Goal: Use online tool/utility: Use online tool/utility

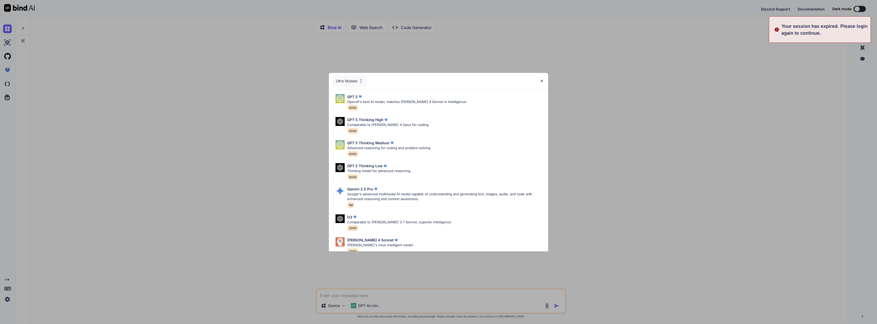
type textarea "x"
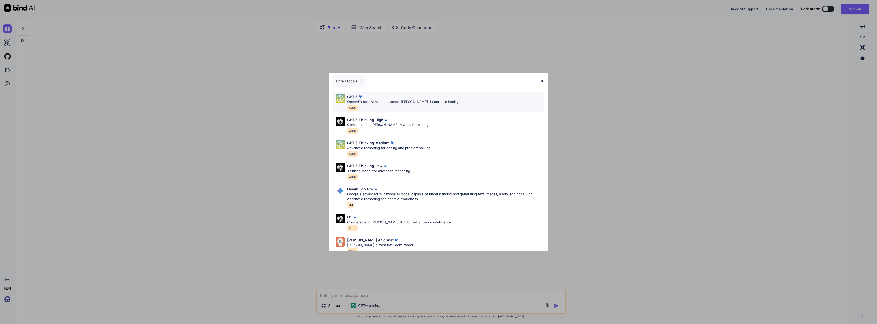
click at [412, 104] on div "GPT 5 OpenAI's best AI model, matches [PERSON_NAME] 4 Sonnet in Intelligence 40…" at bounding box center [406, 102] width 119 height 17
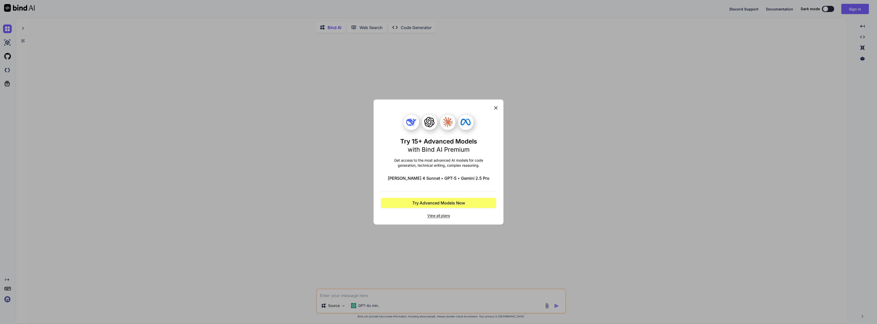
click at [495, 107] on icon at bounding box center [495, 107] width 3 height 3
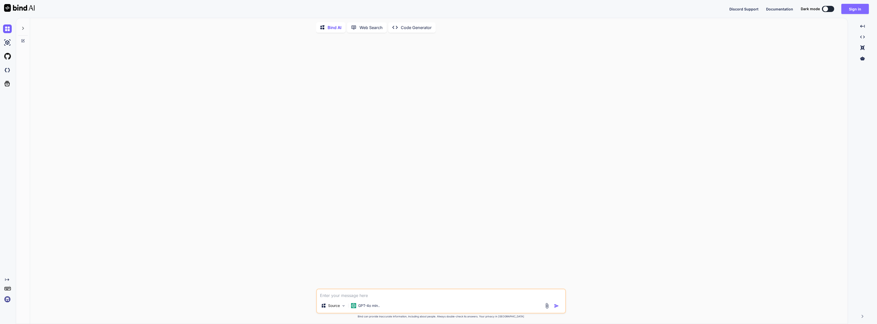
click at [860, 10] on button "Sign in" at bounding box center [855, 9] width 28 height 10
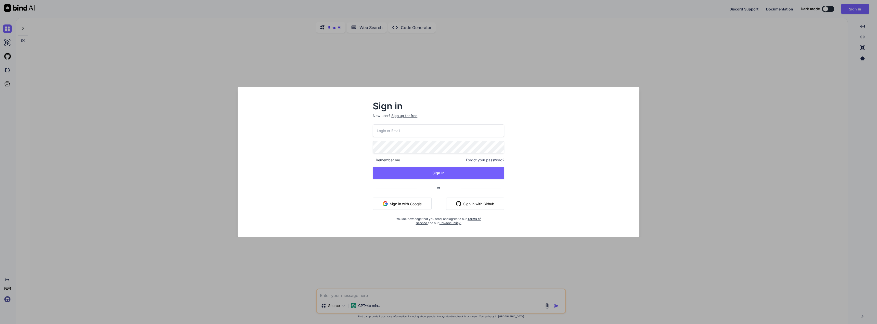
click at [417, 202] on button "Sign in with Google" at bounding box center [402, 204] width 59 height 12
click at [412, 204] on button "Sign in with Google" at bounding box center [402, 204] width 59 height 12
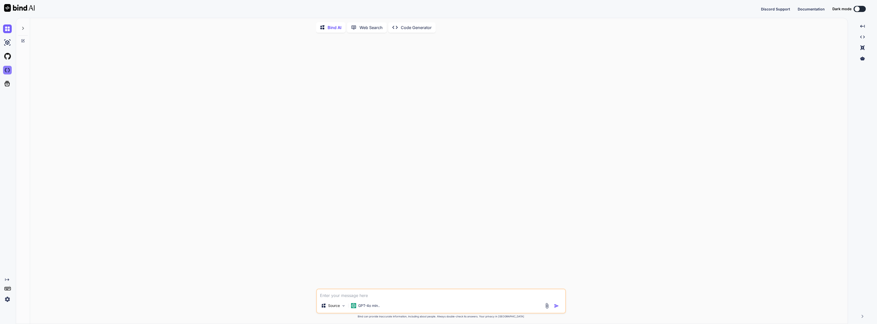
click at [7, 71] on img at bounding box center [7, 70] width 9 height 9
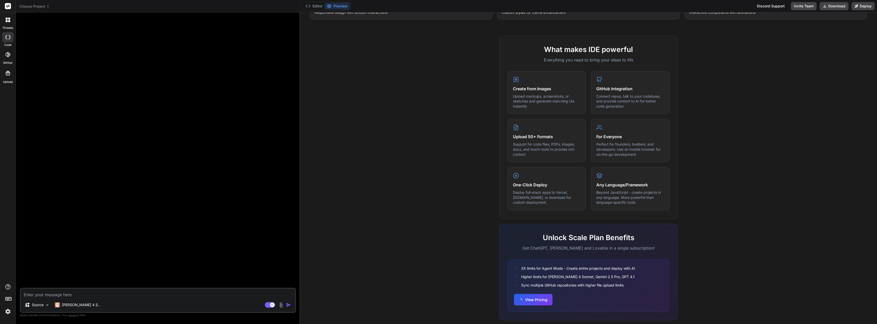
scroll to position [162, 0]
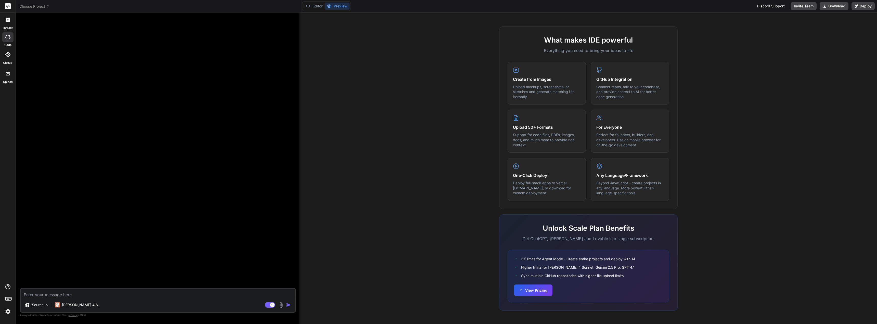
click at [49, 297] on textarea at bounding box center [158, 293] width 275 height 9
type textarea "x"
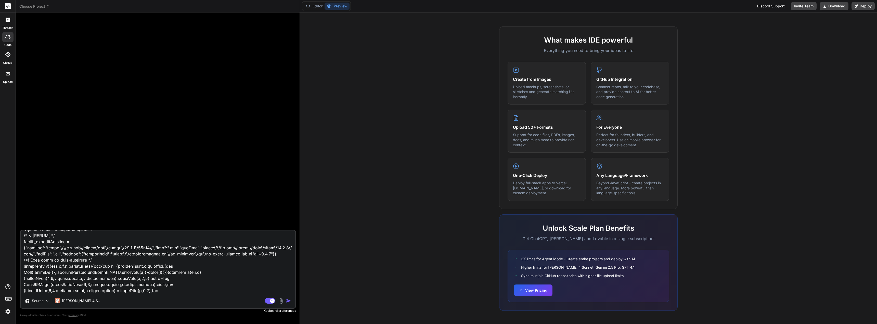
scroll to position [0, 0]
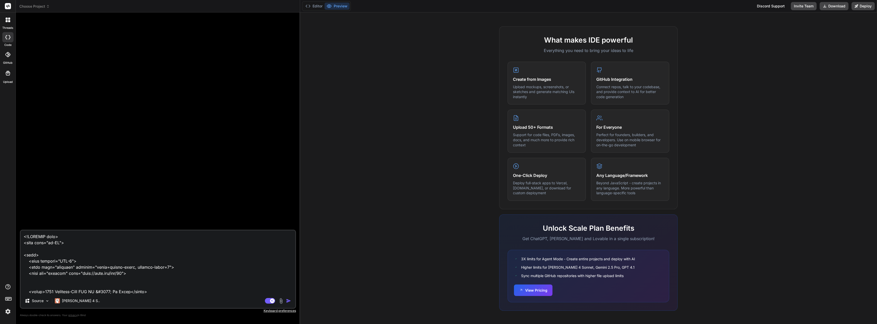
click at [32, 237] on textarea at bounding box center [158, 261] width 275 height 63
type textarea "<!DOCTYPE html> <html lang="en-US"> <head> <meta charset="UTF-8"> <meta name="v…"
type textarea "x"
type textarea "r <!DOCTYPE html> <html lang="en-US"> <head> <meta charset="UTF-8"> <meta name=…"
type textarea "x"
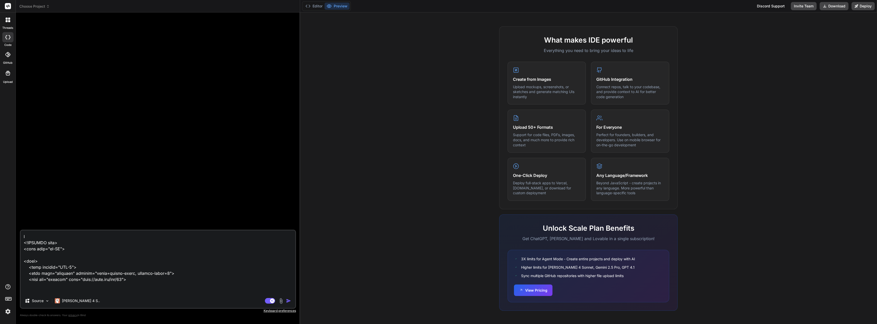
type textarea "re <!DOCTYPE html> <html lang="en-US"> <head> <meta charset="UTF-8"> <meta name…"
type textarea "x"
type textarea "rev <!DOCTYPE html> <html lang="en-US"> <head> <meta charset="UTF-8"> <meta nam…"
type textarea "x"
type textarea "revi <!DOCTYPE html> <html lang="en-US"> <head> <meta charset="UTF-8"> <meta na…"
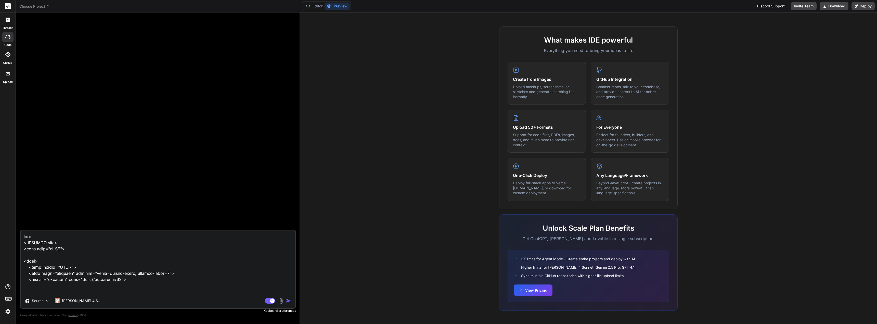
type textarea "x"
type textarea "revie <!DOCTYPE html> <html lang="en-US"> <head> <meta charset="UTF-8"> <meta n…"
type textarea "x"
type textarea "review <!DOCTYPE html> <html lang="en-US"> <head> <meta charset="UTF-8"> <meta …"
type textarea "x"
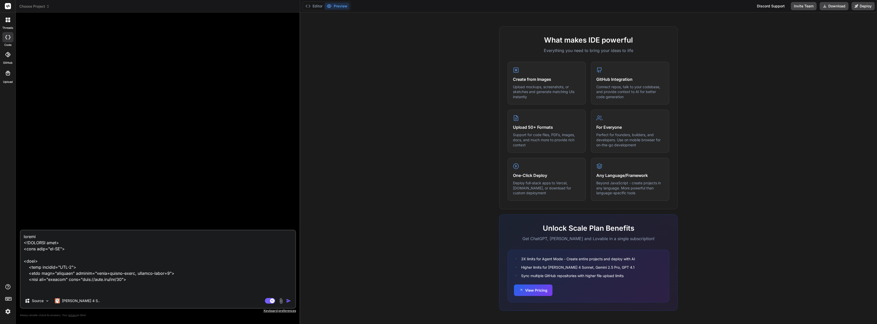
type textarea "review <!DOCTYPE html> <html lang="en-US"> <head> <meta charset="UTF-8"> <meta …"
type textarea "x"
type textarea "review t <!DOCTYPE html> <html lang="en-US"> <head> <meta charset="UTF-8"> <met…"
type textarea "x"
type textarea "review to <!DOCTYPE html> <html lang="en-US"> <head> <meta charset="UTF-8"> <me…"
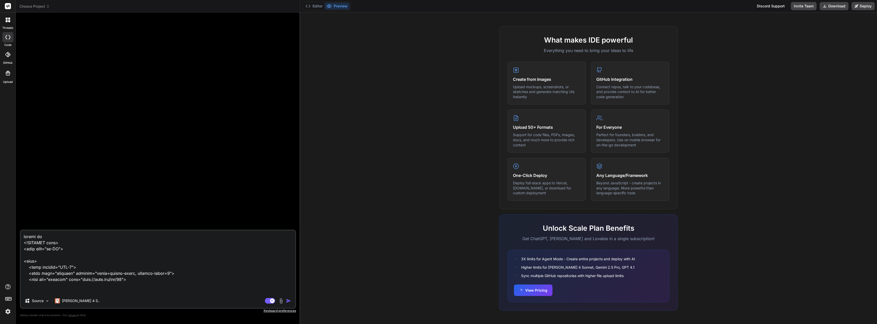
type textarea "x"
type textarea "review to <!DOCTYPE html> <html lang="en-US"> <head> <meta charset="UTF-8"> <me…"
type textarea "x"
type textarea "review to s <!DOCTYPE html> <html lang="en-US"> <head> <meta charset="UTF-8"> <…"
type textarea "x"
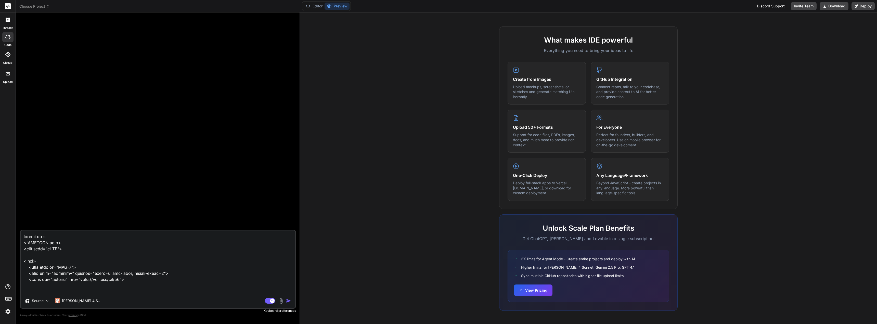
type textarea "review to se <!DOCTYPE html> <html lang="en-US"> <head> <meta charset="UTF-8"> …"
type textarea "x"
type textarea "review to see <!DOCTYPE html> <html lang="en-US"> <head> <meta charset="UTF-8">…"
type textarea "x"
type textarea "review to see <!DOCTYPE html> <html lang="en-US"> <head> <meta charset="UTF-8">…"
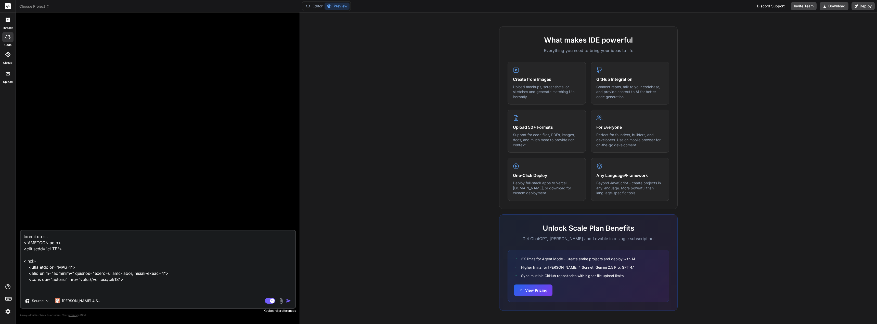
type textarea "x"
type textarea "review to see i <!DOCTYPE html> <html lang="en-US"> <head> <meta charset="UTF-8…"
type textarea "x"
type textarea "review to see if <!DOCTYPE html> <html lang="en-US"> <head> <meta charset="UTF-…"
type textarea "x"
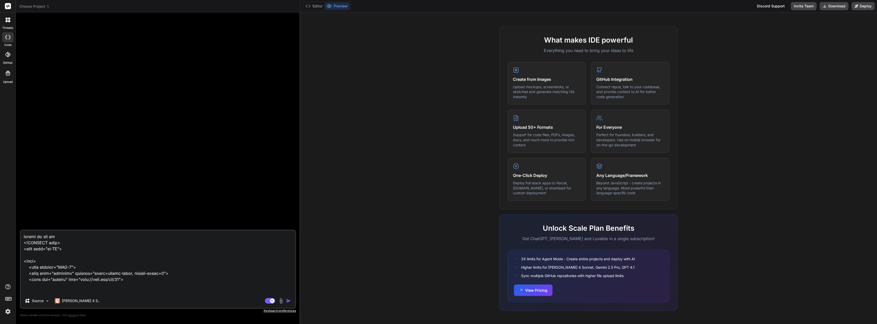
type textarea "review to see if <!DOCTYPE html> <html lang="en-US"> <head> <meta charset="UTF-…"
type textarea "x"
type textarea "review to see if a <!DOCTYPE html> <html lang="en-US"> <head> <meta charset="UT…"
type textarea "x"
type textarea "review to see if <!DOCTYPE html> <html lang="en-US"> <head> <meta charset="UTF-…"
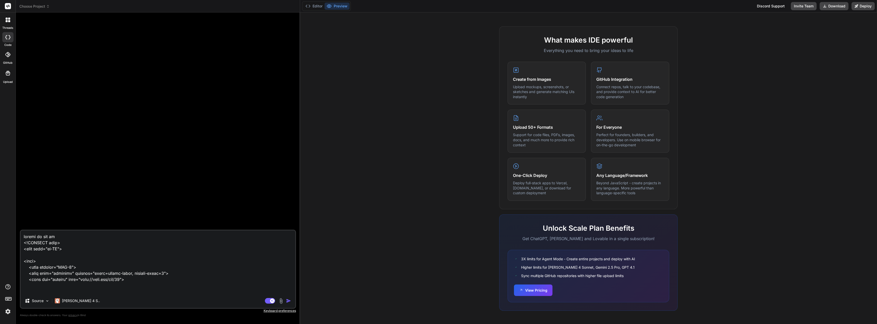
paste textarea "input-text with class and ID _classifieds_price"
type textarea "x"
type textarea "review to see if input-text with class and ID _classifieds_price <!DOCTYPE html…"
type textarea "x"
type textarea "review to see if input-text with class and ID _classifieds_price <!DOCTYPE html…"
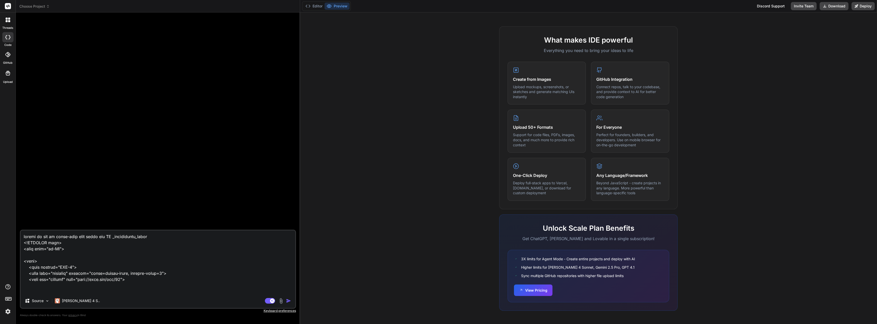
type textarea "x"
type textarea "review to see if input-text with class and ID _classifieds_price a <!DOCTYPE ht…"
type textarea "x"
type textarea "review to see if input-text with class and ID _classifieds_price ar <!DOCTYPE h…"
type textarea "x"
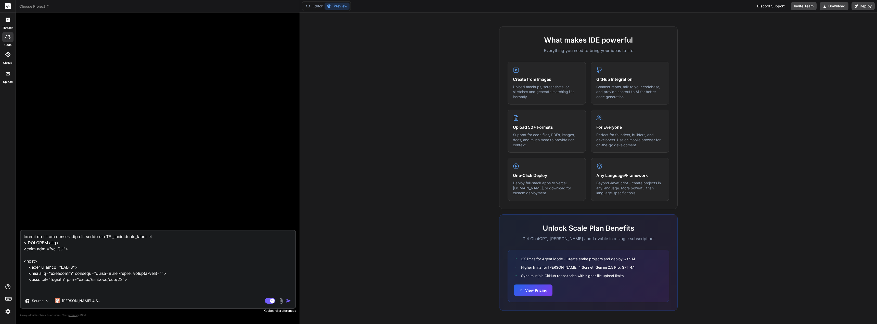
type textarea "review to see if input-text with class and ID _classifieds_price are <!DOCTYPE …"
type textarea "x"
type textarea "review to see if input-text with class and ID _classifieds_price are <!DOCTYPE …"
type textarea "x"
type textarea "review to see if input-text with class and ID _classifieds_price are i <!DOCTYP…"
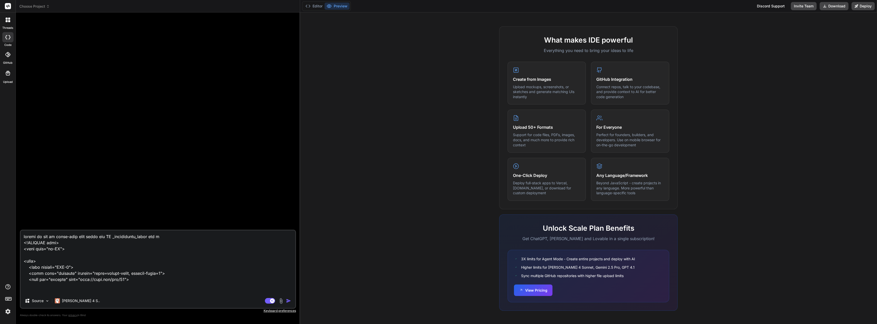
type textarea "x"
type textarea "review to see if input-text with class and ID _classifieds_price are in <!DOCTY…"
type textarea "x"
type textarea "review to see if input-text with class and ID _classifieds_price are in <!DOCTY…"
type textarea "x"
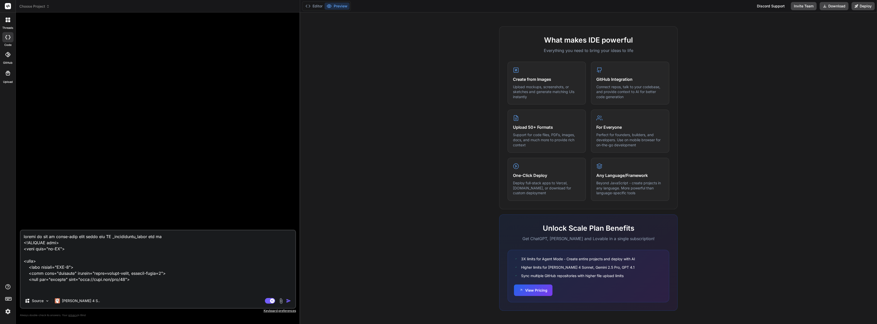
type textarea "review to see if input-text with class and ID _classifieds_price are in t <!DOC…"
type textarea "x"
type textarea "review to see if input-text with class and ID _classifieds_price are in <!DOCTY…"
type textarea "x"
type textarea "review to see if input-text with class and ID _classifieds_price are in i <!DOC…"
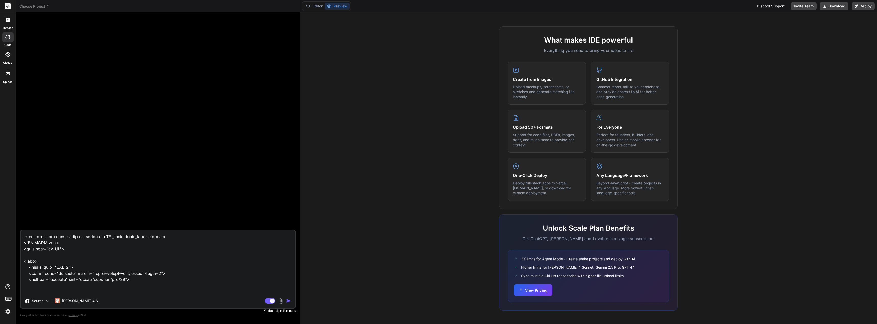
type textarea "x"
type textarea "review to see if input-text with class and ID _classifieds_price are in it <!DO…"
type textarea "x"
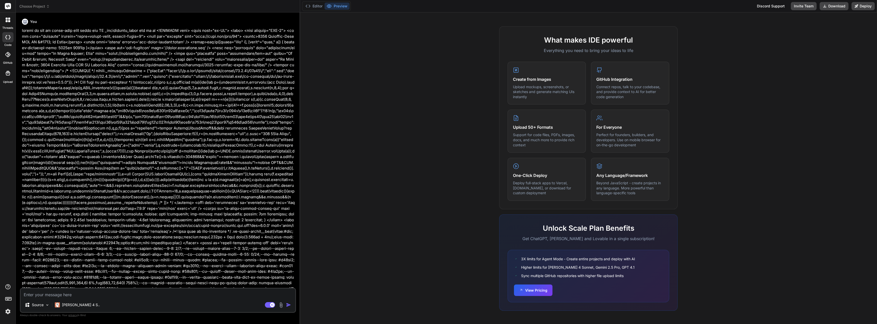
click at [288, 302] on div "Agent Mode. When this toggle is activated, AI automatically makes decisions, re…" at bounding box center [278, 305] width 29 height 6
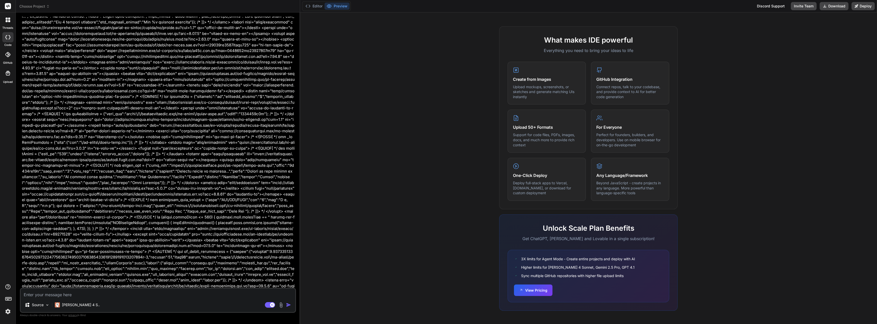
scroll to position [4123, 0]
click at [198, 293] on textarea at bounding box center [158, 293] width 275 height 9
type textarea "x"
type textarea "t"
type textarea "x"
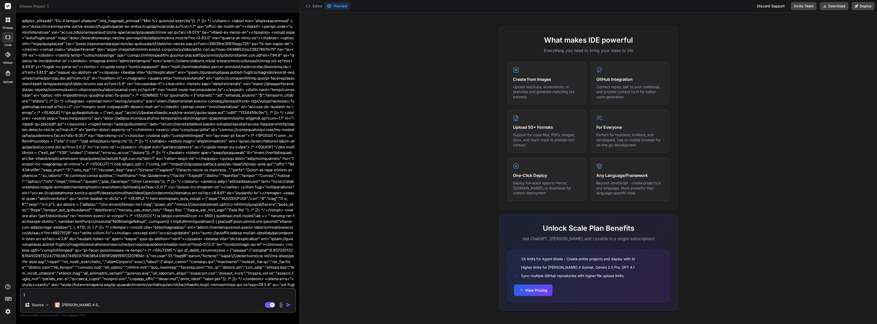
type textarea "th"
type textarea "x"
type textarea "thj"
type textarea "x"
type textarea "th"
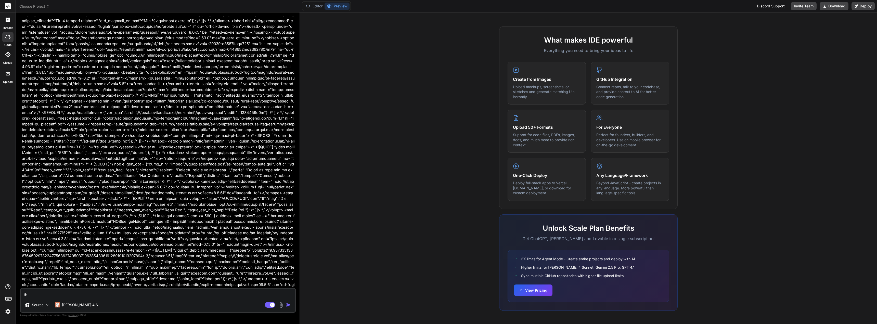
type textarea "x"
type textarea "thi"
type textarea "x"
type textarea "this"
type textarea "x"
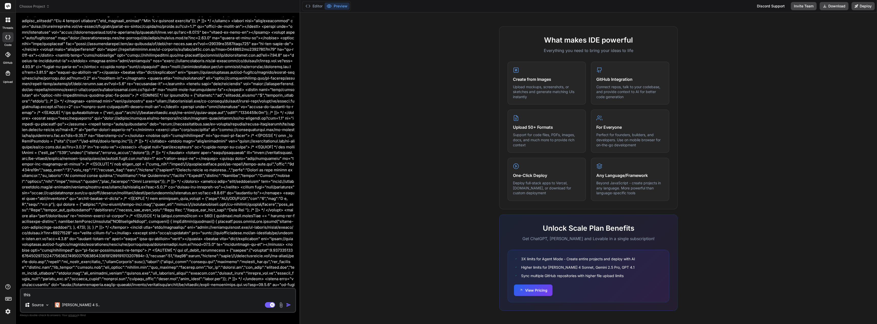
type textarea "this"
type textarea "x"
type textarea "this f"
type textarea "x"
type textarea "this fo"
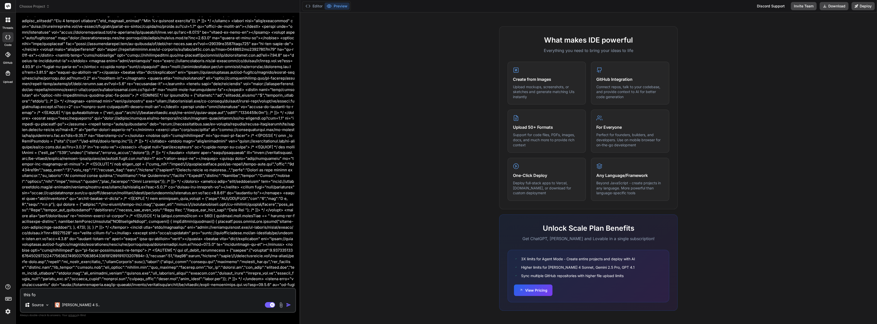
type textarea "x"
type textarea "this for"
type textarea "x"
type textarea "this form"
type textarea "x"
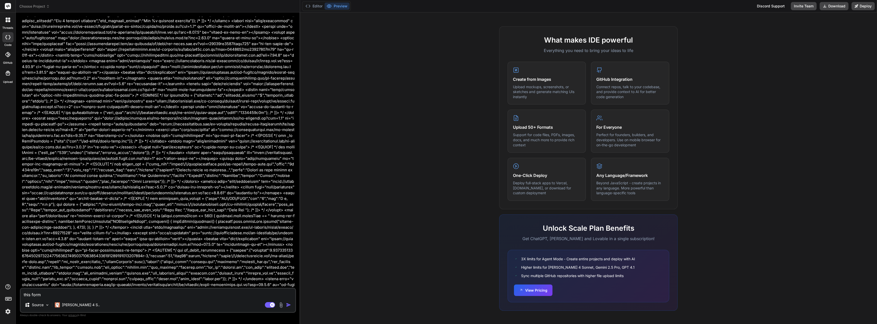
type textarea "this form"
type textarea "x"
type textarea "this form"
type textarea "x"
type textarea "this for"
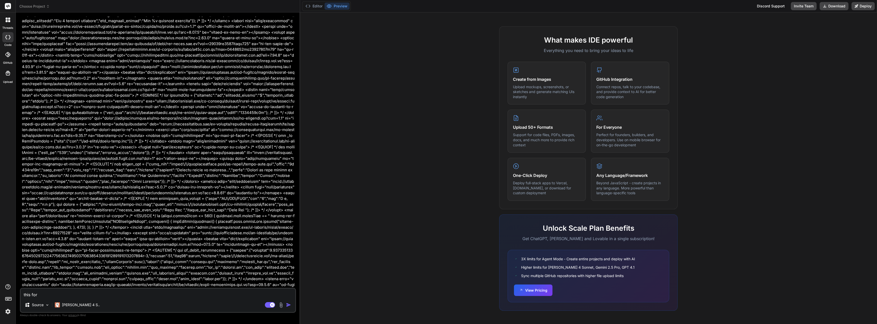
type textarea "x"
type textarea "this fo"
type textarea "x"
type textarea "this f"
type textarea "x"
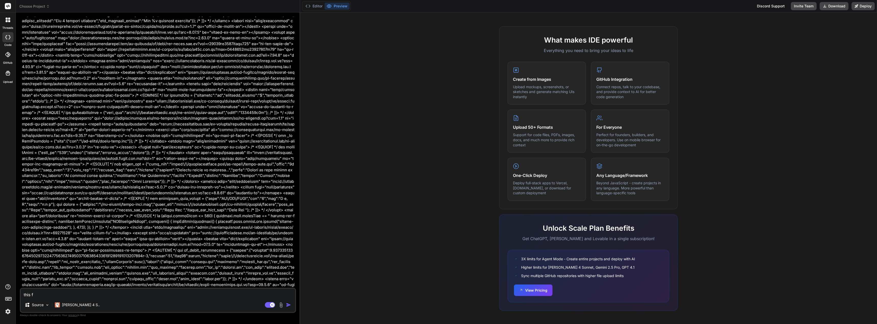
type textarea "this"
type textarea "x"
type textarea "this"
type textarea "x"
type textarea "thi"
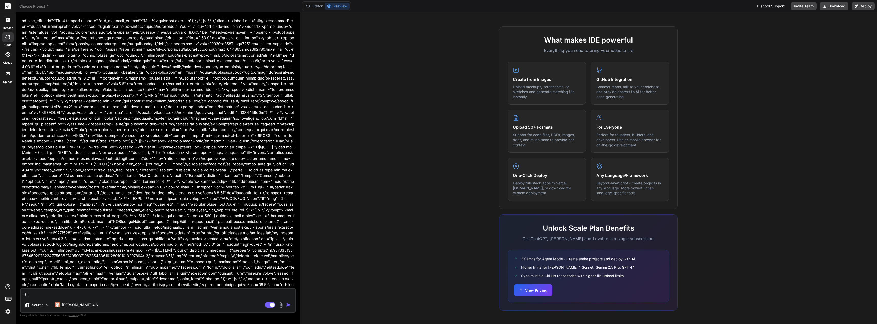
type textarea "x"
type textarea "th"
type textarea "x"
type textarea "t"
type textarea "x"
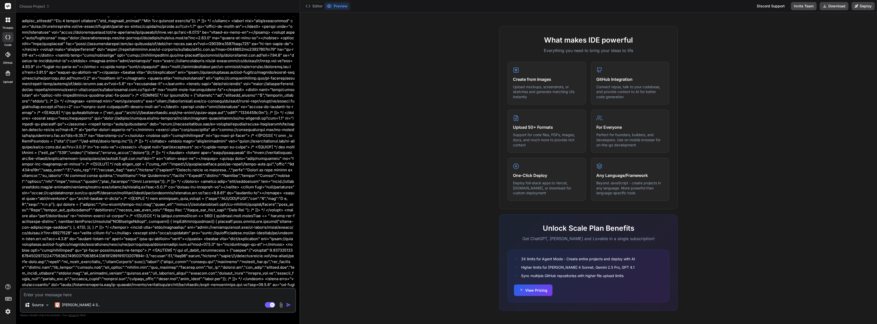
type textarea "x"
type textarea "h"
type textarea "x"
type textarea "ho"
type textarea "x"
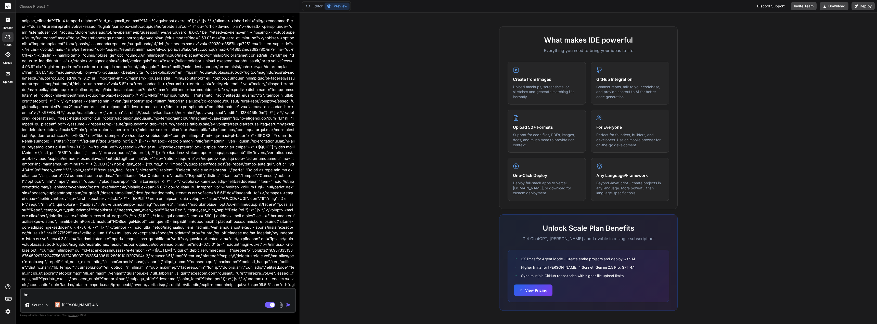
type textarea "how"
type textarea "x"
type textarea "how"
type textarea "x"
type textarea "how a"
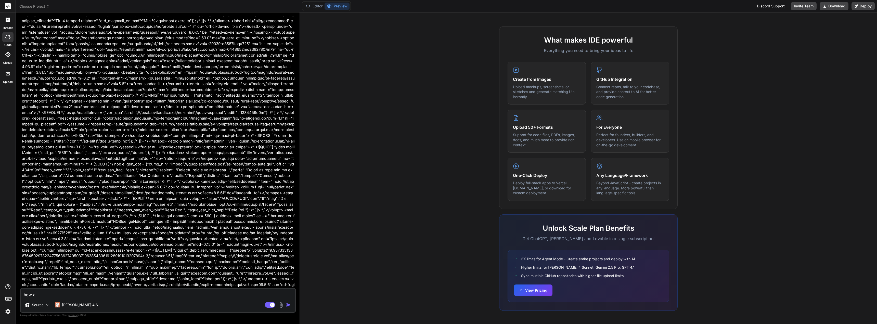
type textarea "x"
type textarea "how ab"
type textarea "x"
type textarea "how abo"
type textarea "x"
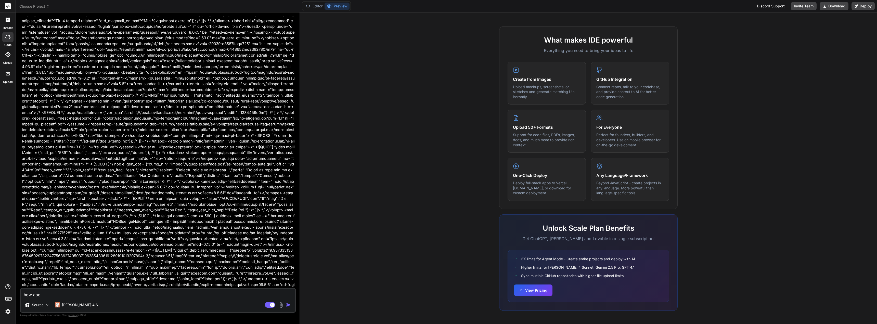
type textarea "how abou"
type textarea "x"
type textarea "how about"
type textarea "x"
type textarea "how about"
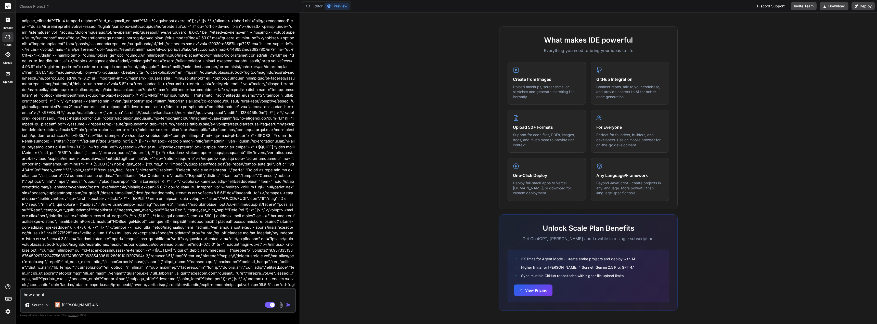
type textarea "x"
type textarea "how about t"
type textarea "x"
type textarea "how about th"
type textarea "x"
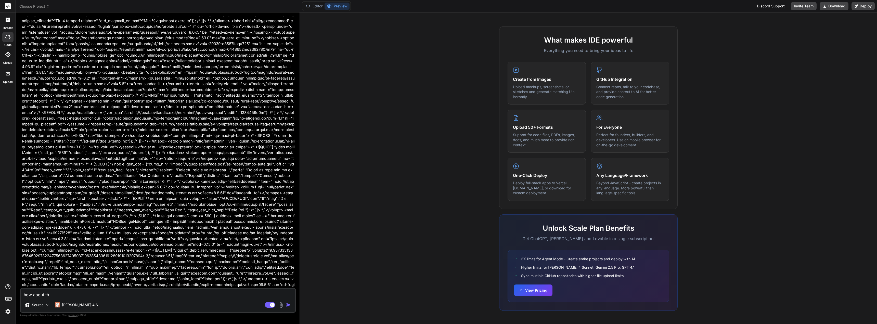
type textarea "how about thi"
type textarea "x"
type textarea "how about this"
type textarea "x"
type textarea "how about this:"
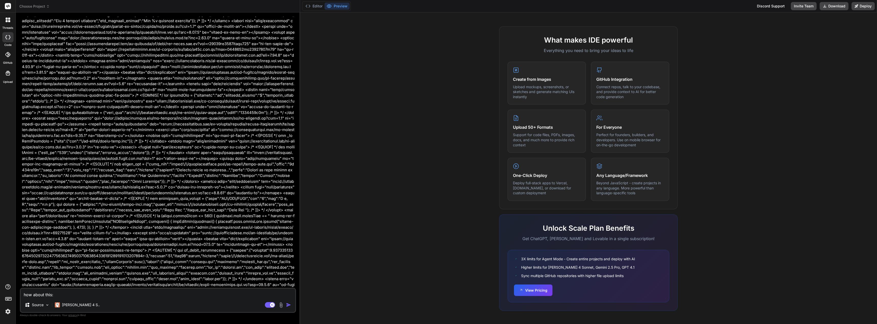
type textarea "x"
paste textarea "<!DOCTYPE html> <html lang="en-US"> <head> <meta charset="UTF-8"> <meta name="v…"
type textarea "how about this: <!DOCTYPE html> <html lang="en-US"> <head> <meta charset="UTF-8…"
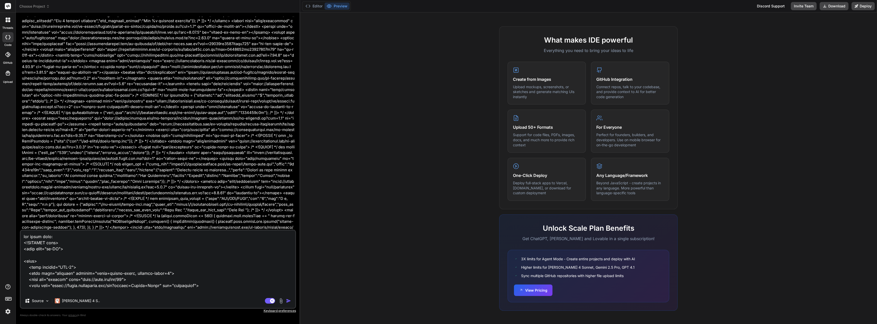
scroll to position [19151, 0]
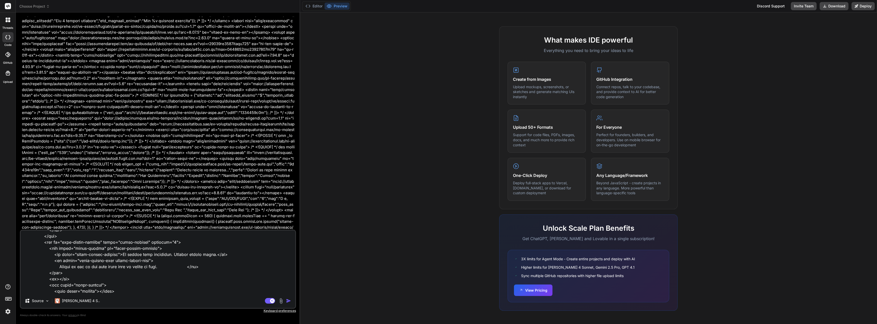
type textarea "x"
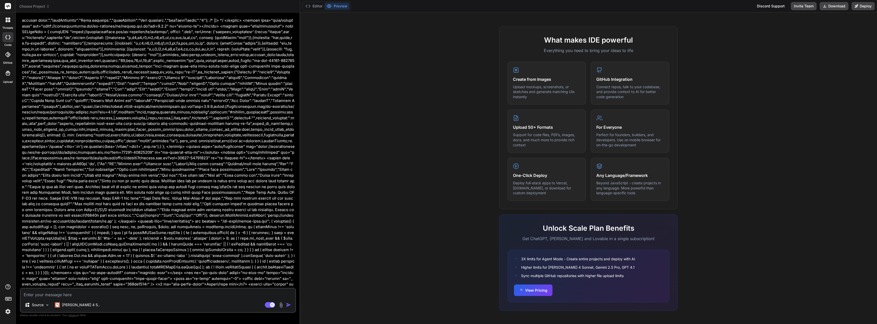
scroll to position [10890, 0]
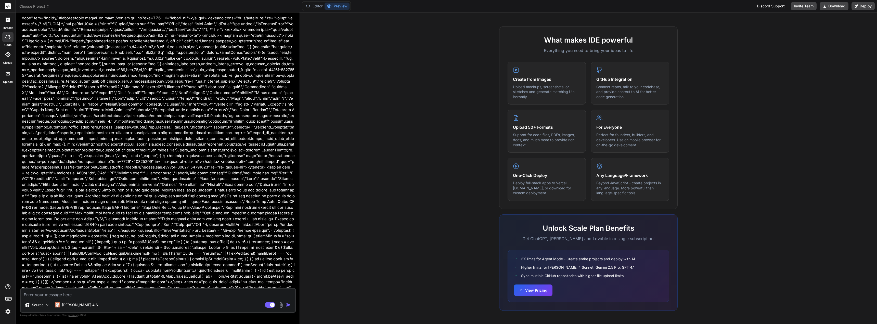
type textarea "x"
type textarea "n"
type textarea "x"
type textarea "no"
type textarea "x"
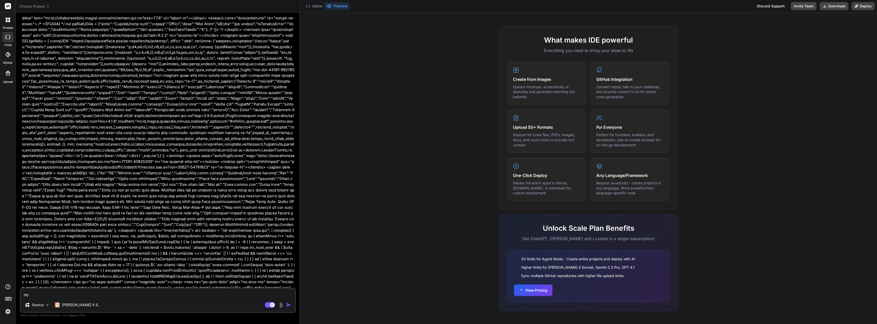
type textarea "no"
type textarea "x"
type textarea "no l"
type textarea "x"
type textarea "no lo"
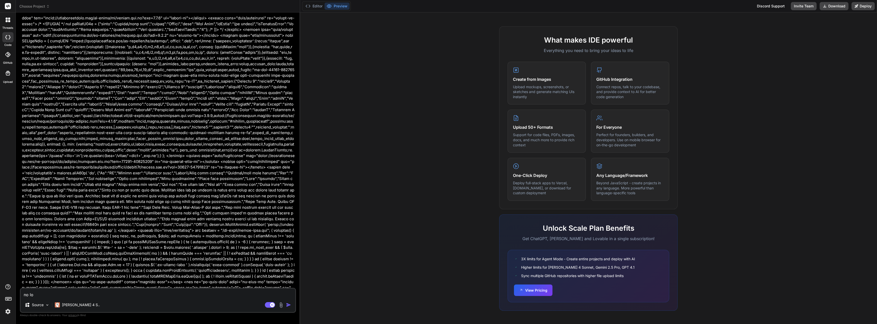
type textarea "x"
type textarea "no loo"
type textarea "x"
type textarea "no look"
type textarea "x"
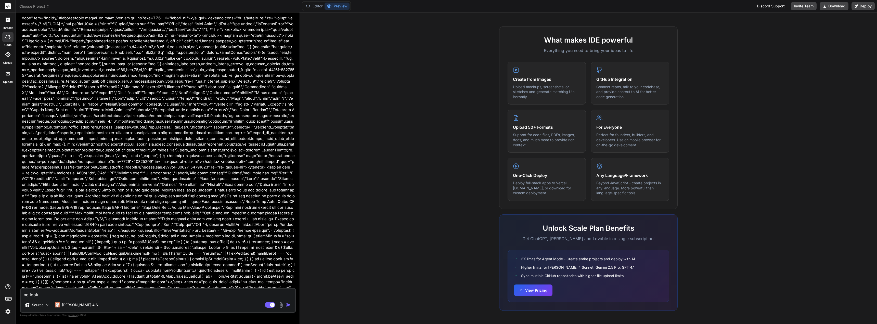
type textarea "no look"
type textarea "x"
type textarea "no look f"
type textarea "x"
type textarea "no look fo"
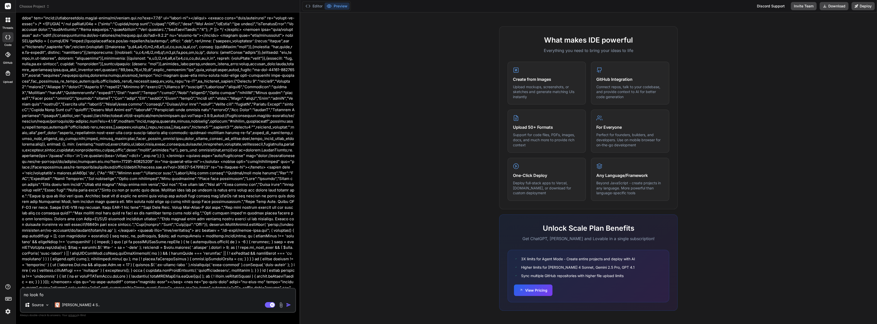
type textarea "x"
type textarea "no look for"
type textarea "x"
type textarea "no look for"
type textarea "x"
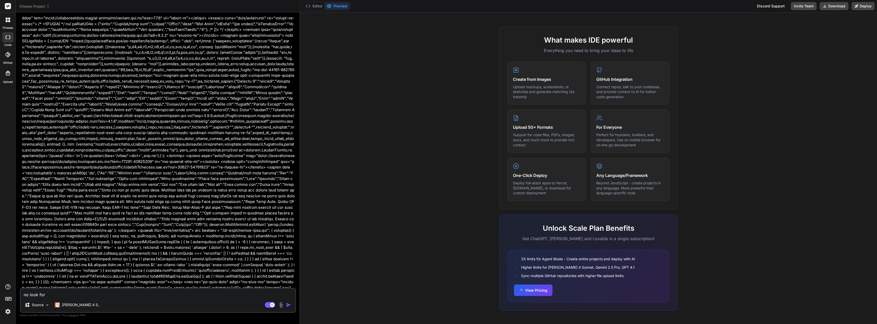
type textarea "no look for t"
type textarea "x"
type textarea "no look for th"
type textarea "x"
type textarea "no look for the"
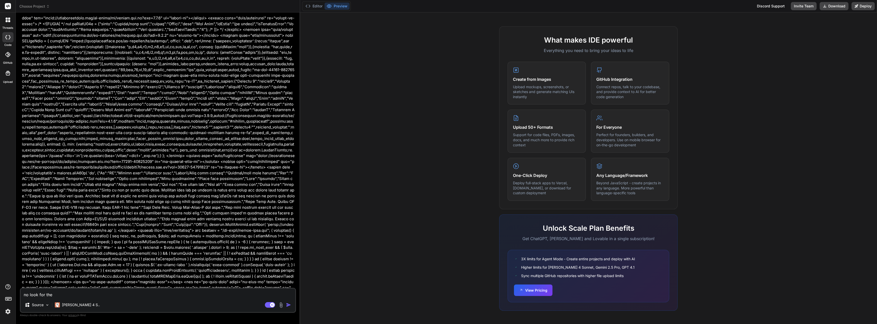
type textarea "x"
type textarea "no look for the"
type textarea "x"
type textarea "no look for the c"
type textarea "x"
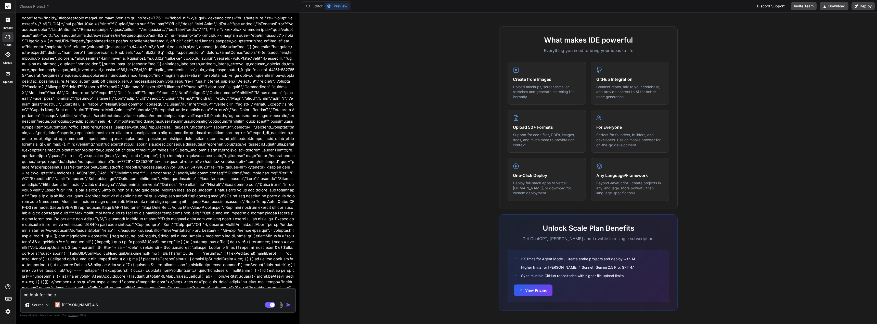
type textarea "no look for the cs"
type textarea "x"
type textarea "no look for the css"
type textarea "x"
type textarea "no look for the css"
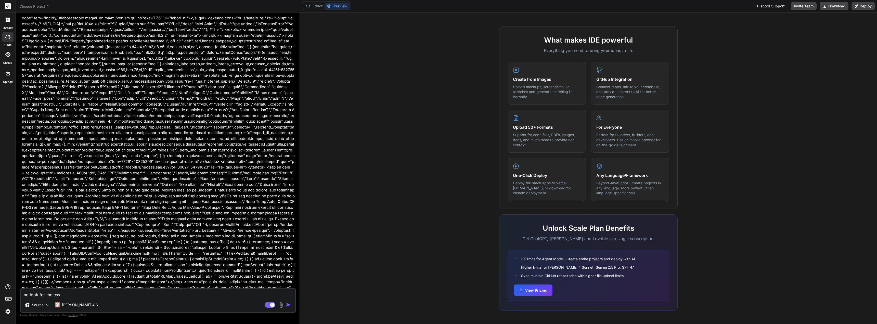
type textarea "x"
type textarea "no look for the css a"
type textarea "x"
type textarea "no look for the css an"
type textarea "x"
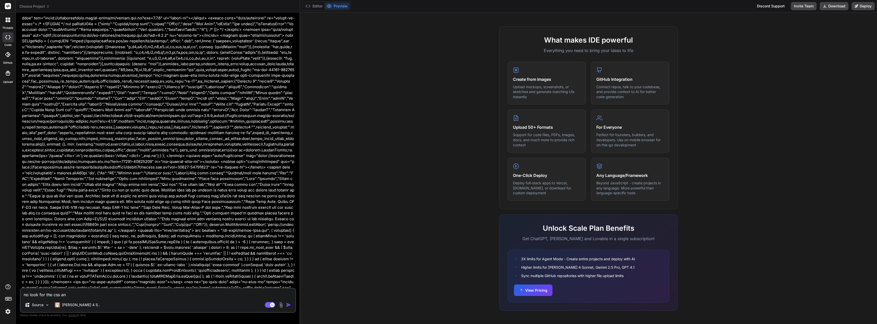
type textarea "no look for the css and"
type textarea "x"
type textarea "no look for the css and"
type textarea "x"
type textarea "no look for the css and I"
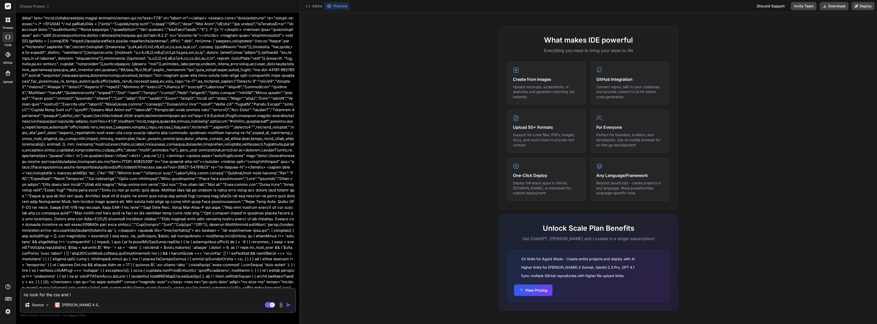
type textarea "x"
type textarea "no look for the css and ID"
type textarea "x"
type textarea "no look for the css and ID"
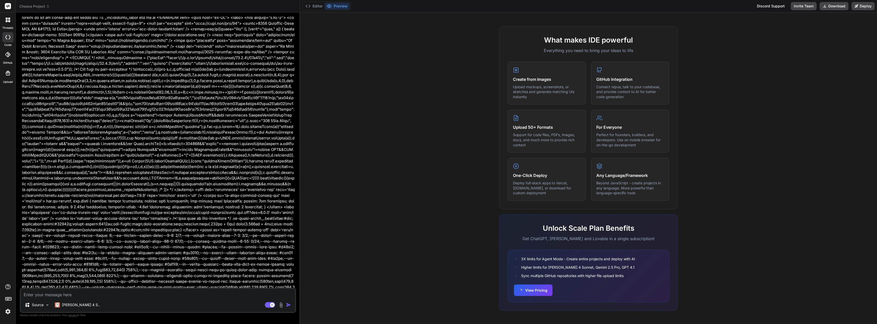
scroll to position [0, 0]
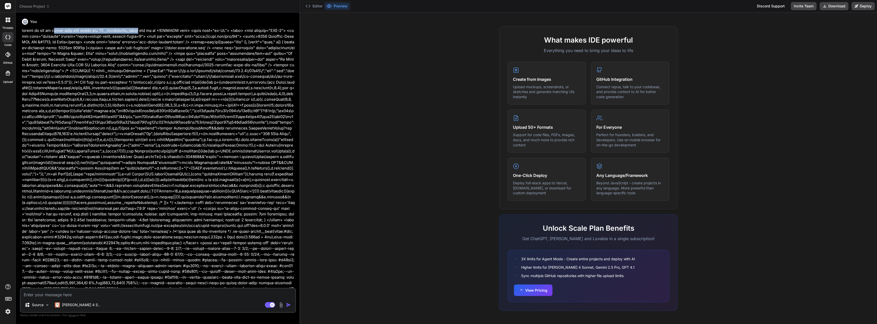
drag, startPoint x: 133, startPoint y: 30, endPoint x: 51, endPoint y: 30, distance: 81.6
drag, startPoint x: 67, startPoint y: 30, endPoint x: 55, endPoint y: 30, distance: 12.7
drag, startPoint x: 50, startPoint y: 30, endPoint x: 147, endPoint y: 29, distance: 96.9
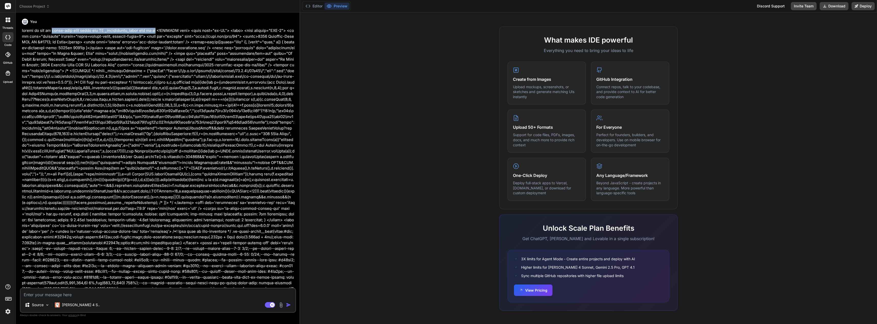
copy p "input-text with class and ID _classifieds_price are in it"
click at [111, 294] on textarea at bounding box center [158, 293] width 275 height 9
paste textarea "input-text with class and ID _classifieds_price are in it"
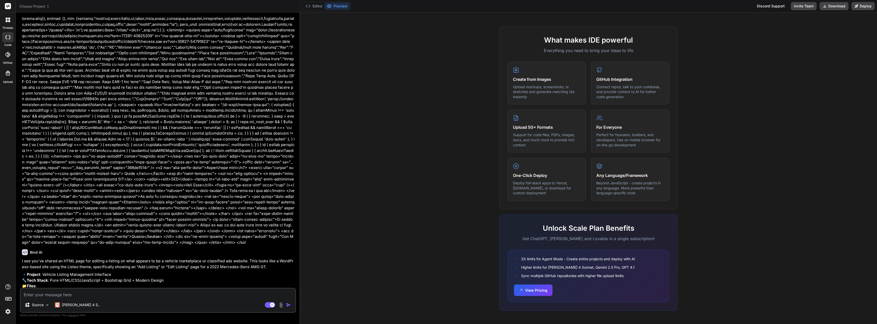
scroll to position [11021, 0]
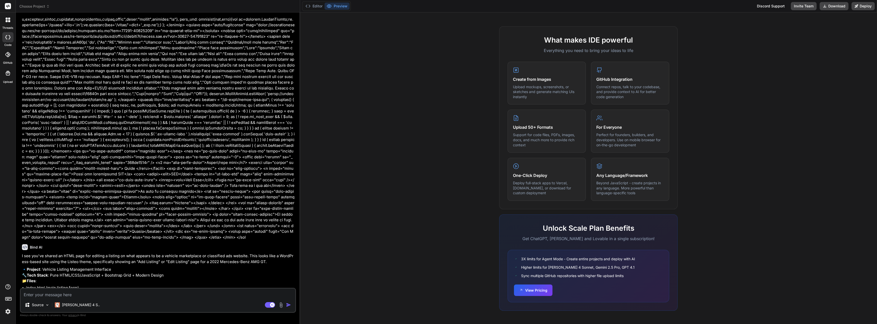
click at [41, 295] on textarea at bounding box center [158, 293] width 275 height 9
paste textarea "input-text with class and ID _classifieds_price are in it"
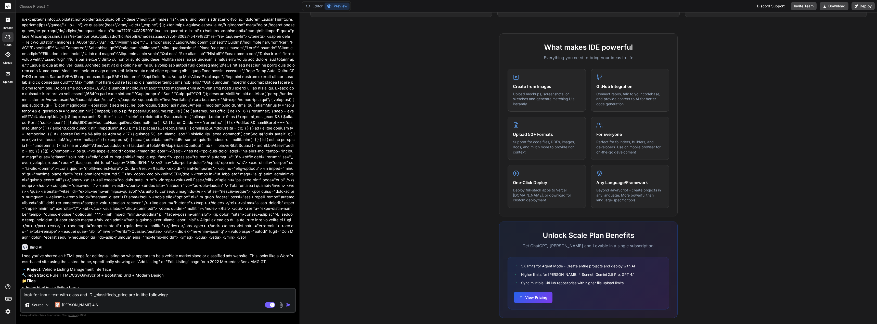
scroll to position [137, 0]
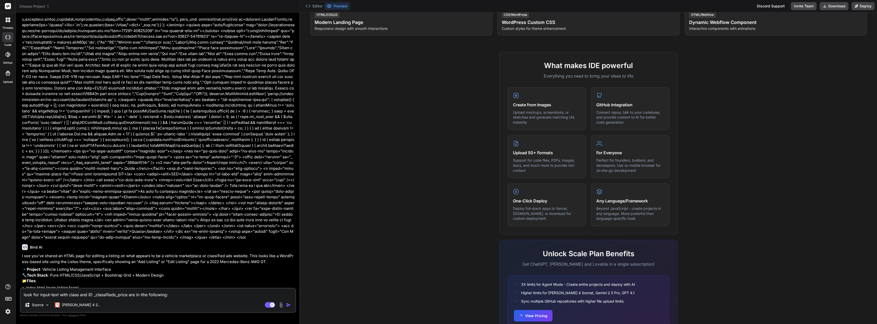
paste textarea "<!DOCTYPE html> <html lang="en-US"> <head> <meta charset="UTF-8"> <meta name="v…"
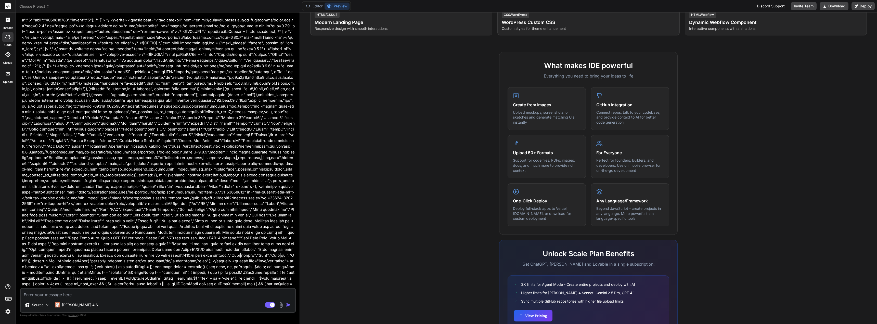
scroll to position [17881, 0]
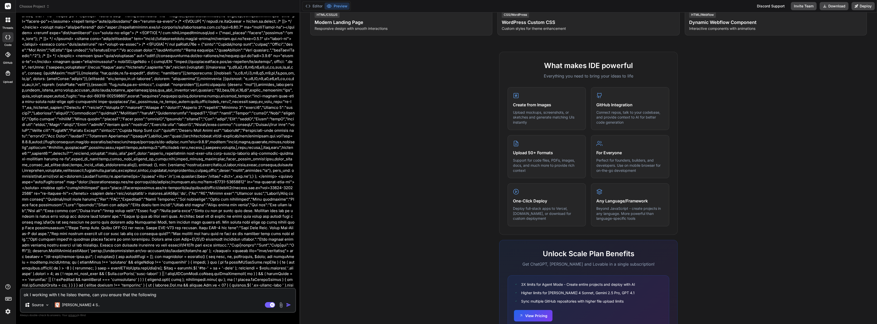
drag, startPoint x: 42, startPoint y: 87, endPoint x: 141, endPoint y: 85, distance: 99.2
copy p "input element with class and ID _classifieds_price"
click at [179, 292] on textarea "ok I working with t he listeo theme, can you ensure that the following" at bounding box center [158, 293] width 275 height 9
paste textarea "input element with class and ID _classifieds_price"
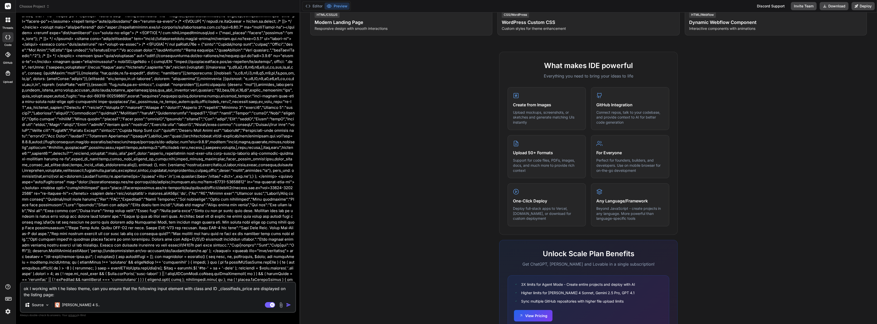
paste textarea "<!DOCTYPE html> <html lang="en-US"> <head> <meta charset="UTF-8"> <meta name="v…"
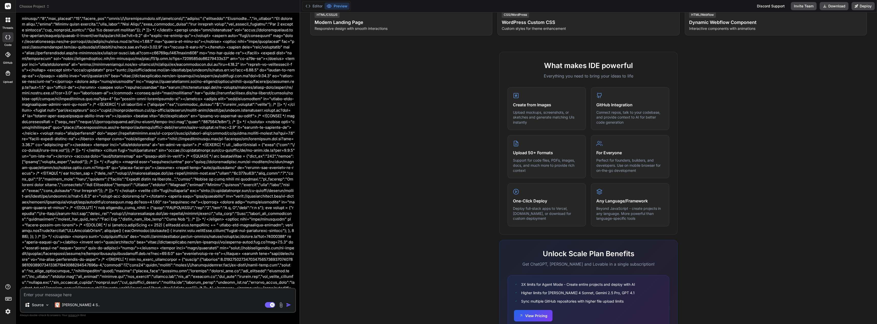
scroll to position [22585, 0]
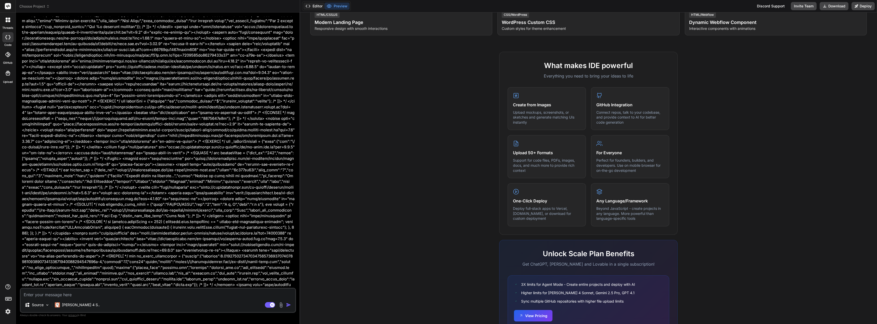
click at [313, 5] on button "Editor" at bounding box center [313, 6] width 21 height 7
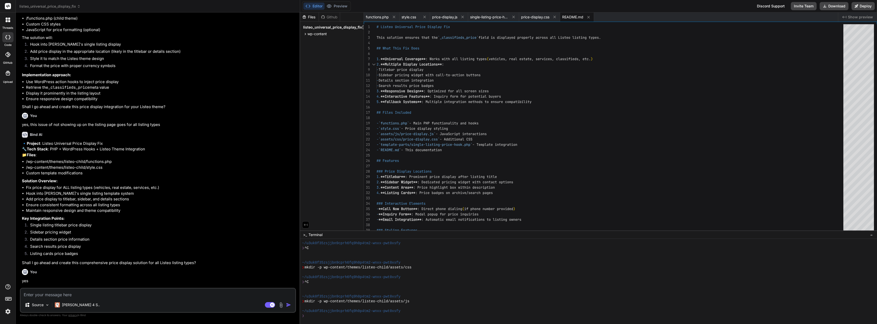
scroll to position [22927, 0]
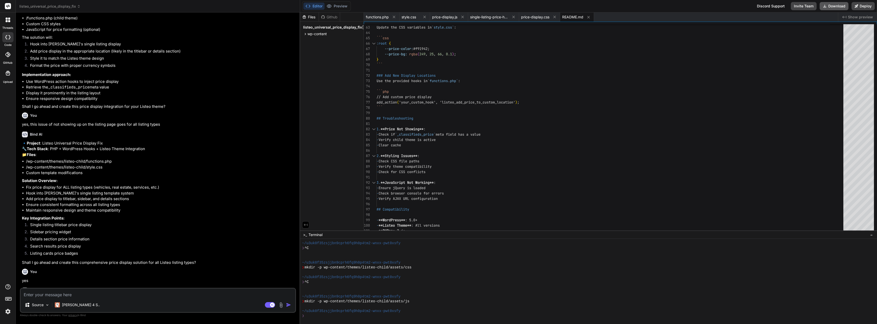
click at [827, 4] on button "Download" at bounding box center [834, 6] width 29 height 8
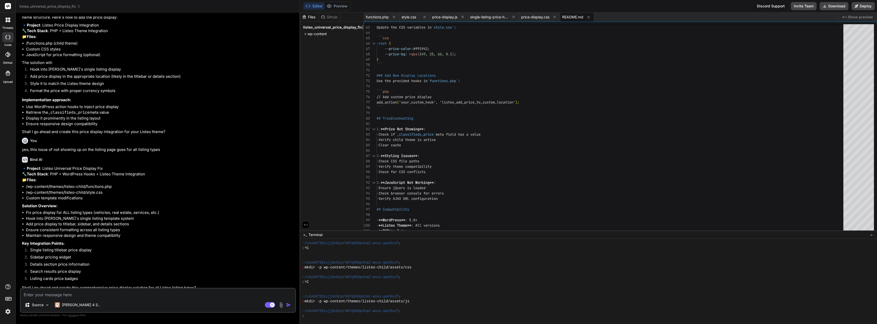
scroll to position [22902, 0]
